Goal: Task Accomplishment & Management: Manage account settings

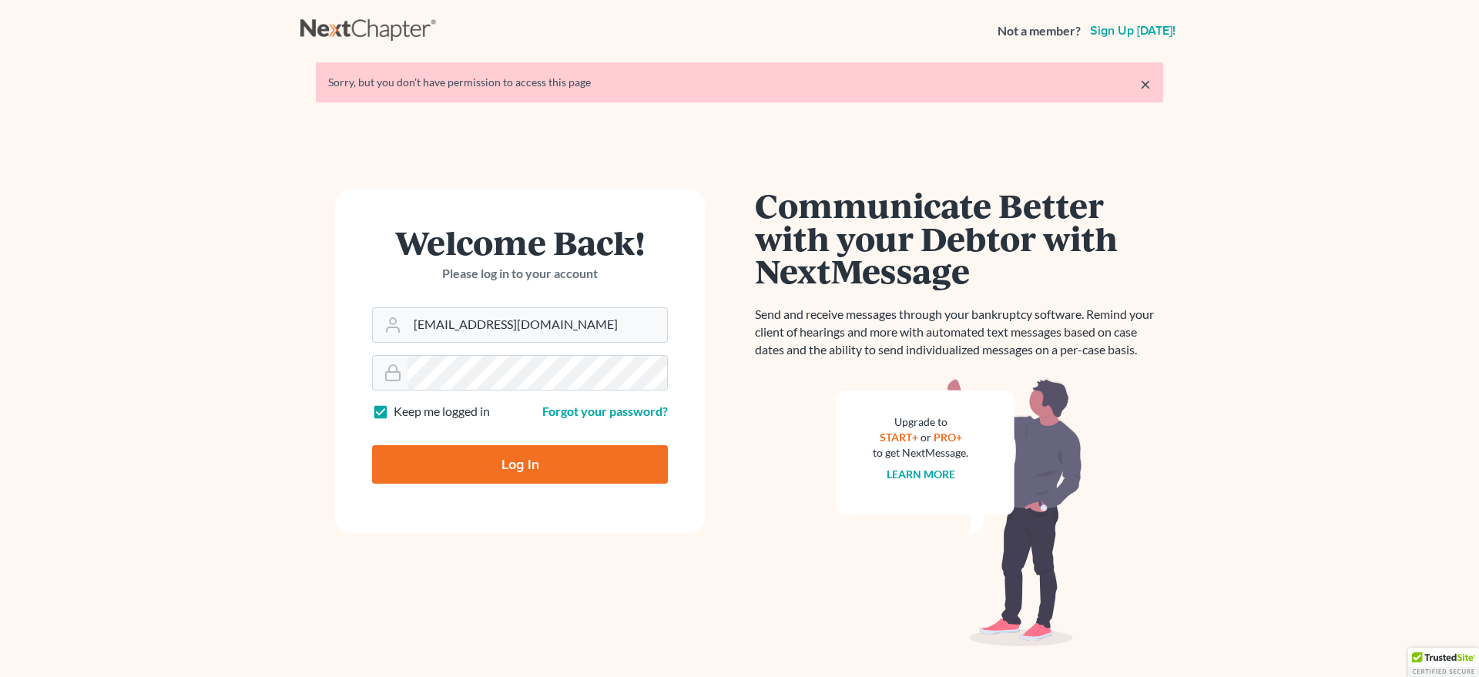
click at [493, 468] on input "Log In" at bounding box center [520, 464] width 296 height 39
type input "Thinking..."
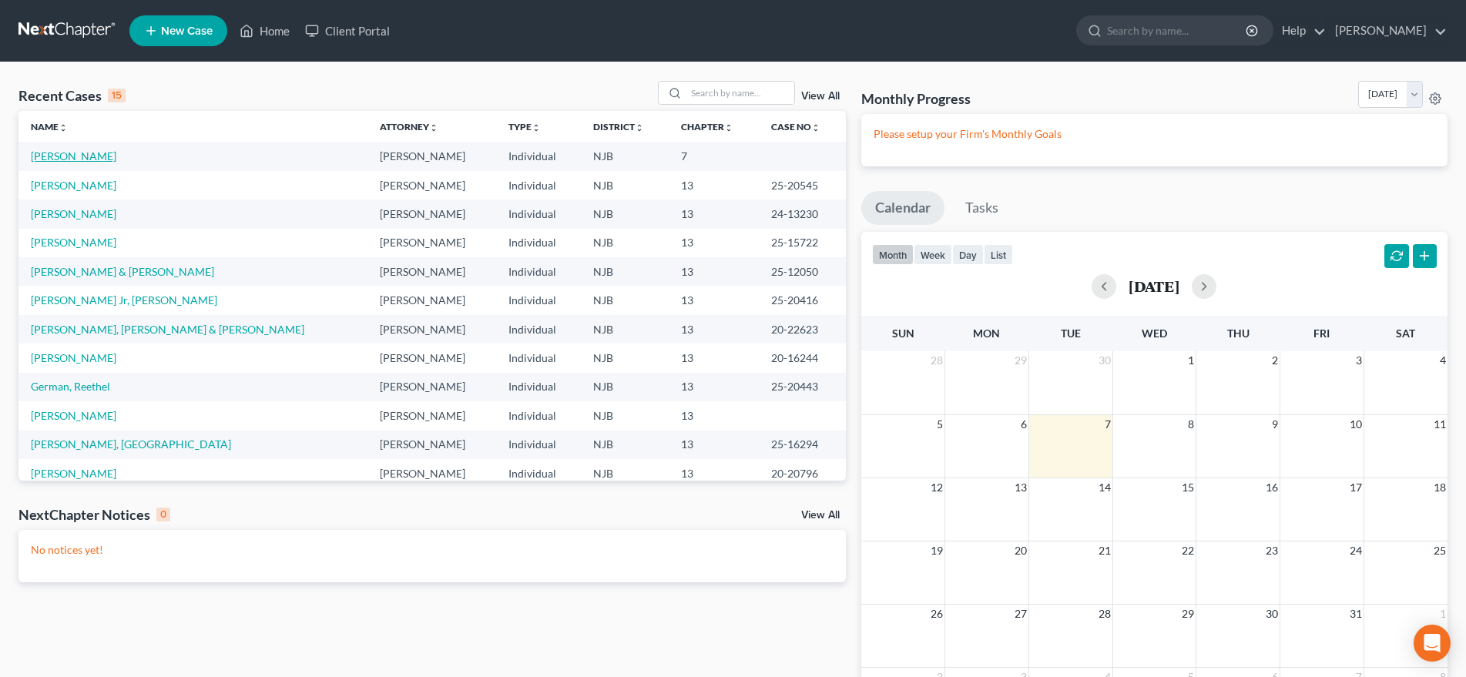
click at [102, 159] on link "[PERSON_NAME]" at bounding box center [74, 155] width 86 height 13
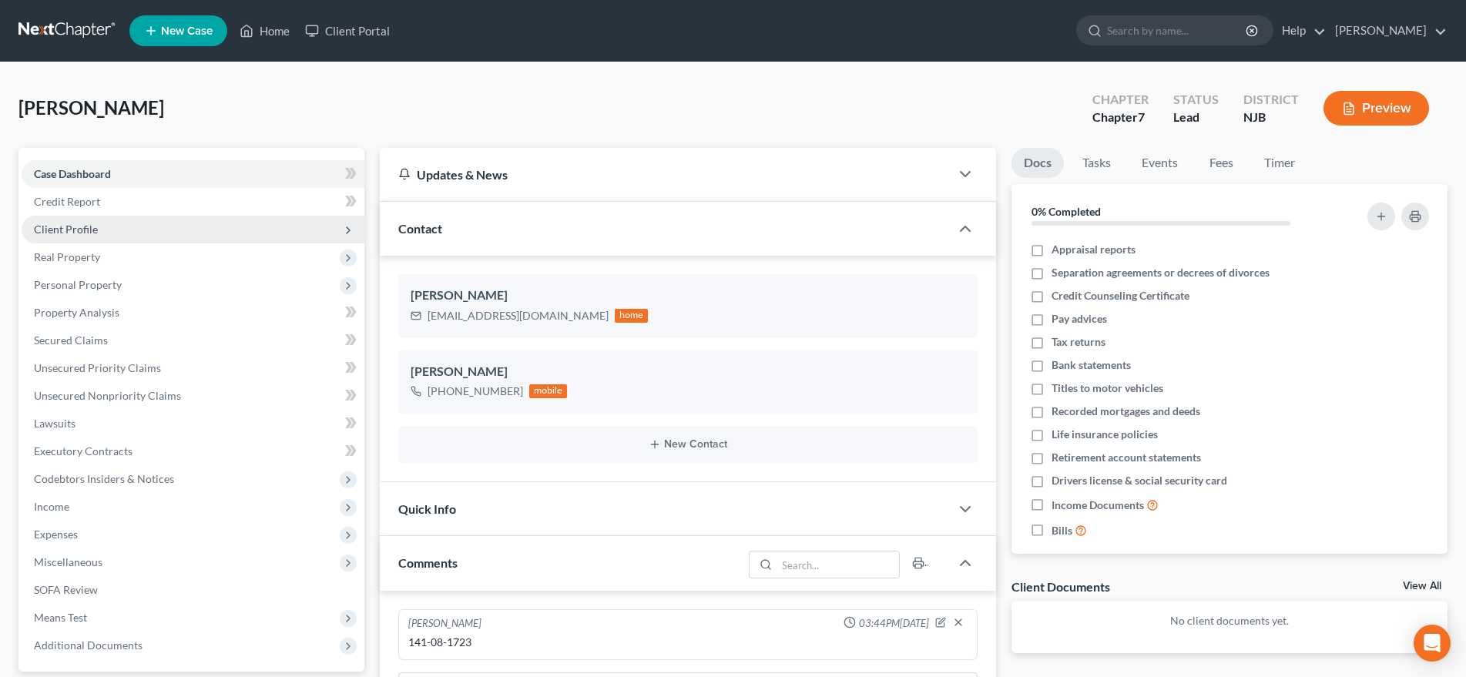
click at [164, 233] on span "Client Profile" at bounding box center [193, 230] width 343 height 28
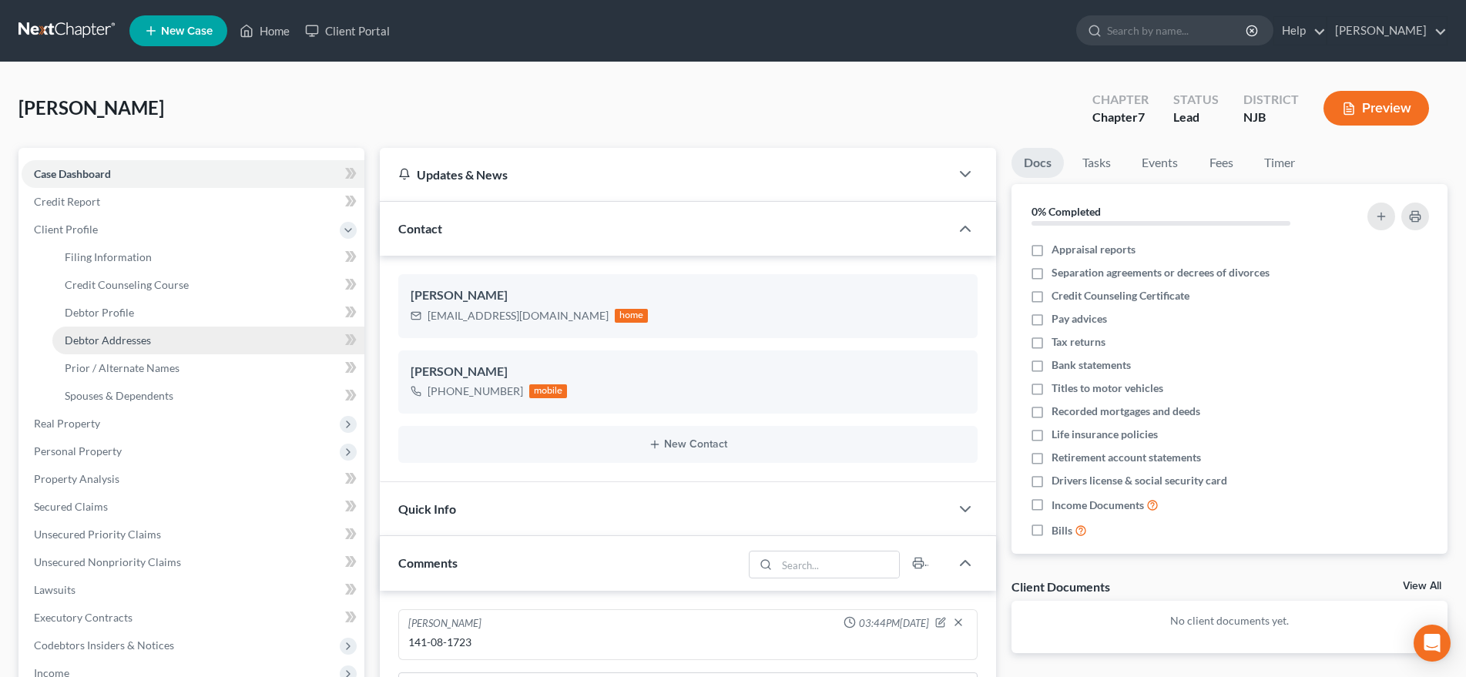
click at [150, 340] on link "Debtor Addresses" at bounding box center [208, 341] width 312 height 28
